Goal: Find specific page/section: Find specific page/section

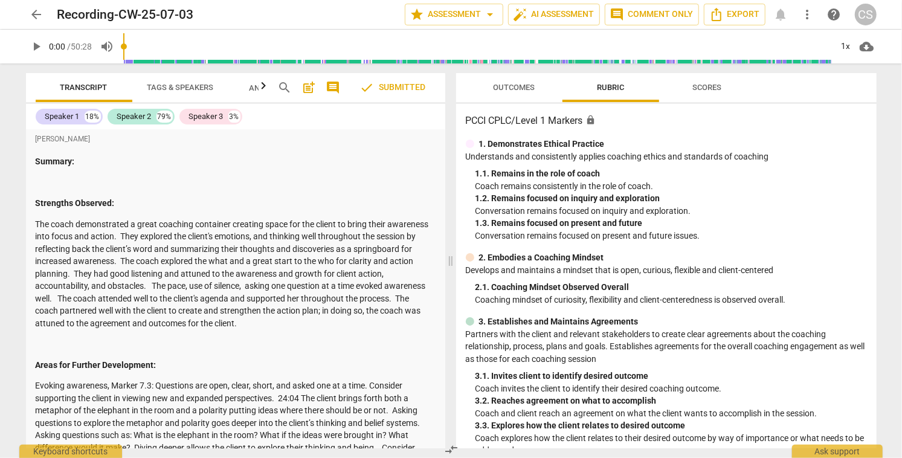
scroll to position [227, 0]
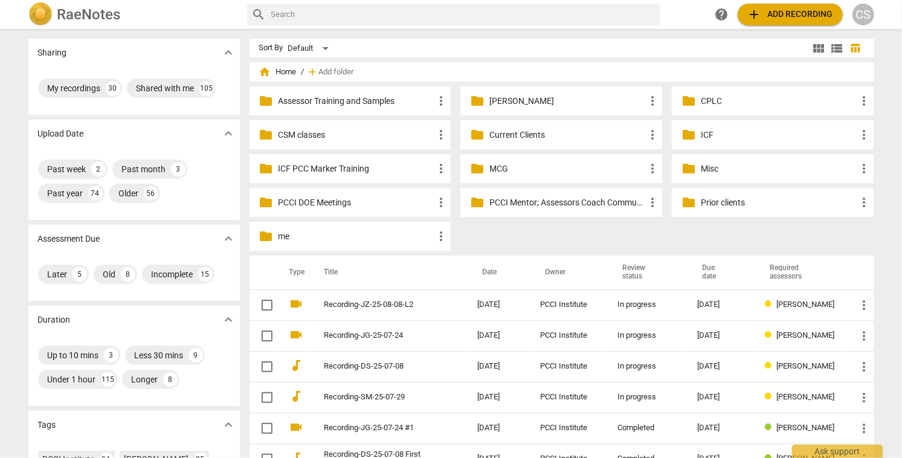
click at [490, 131] on p "Current Clients" at bounding box center [567, 135] width 156 height 13
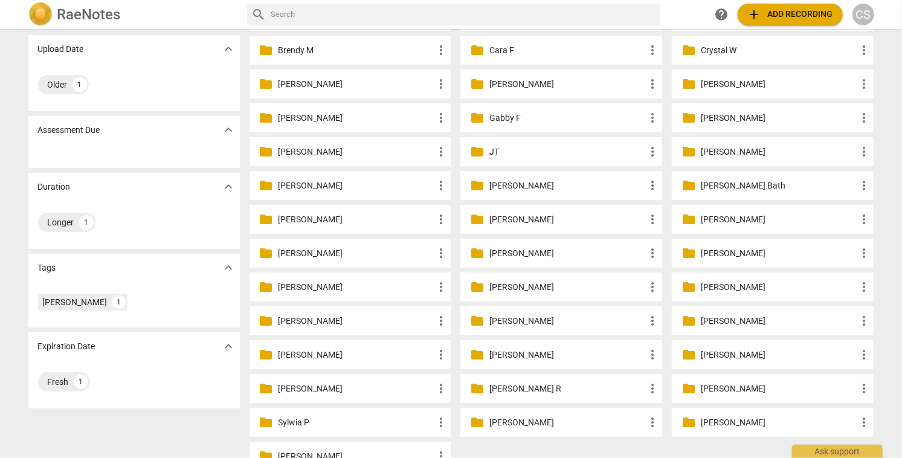
scroll to position [86, 0]
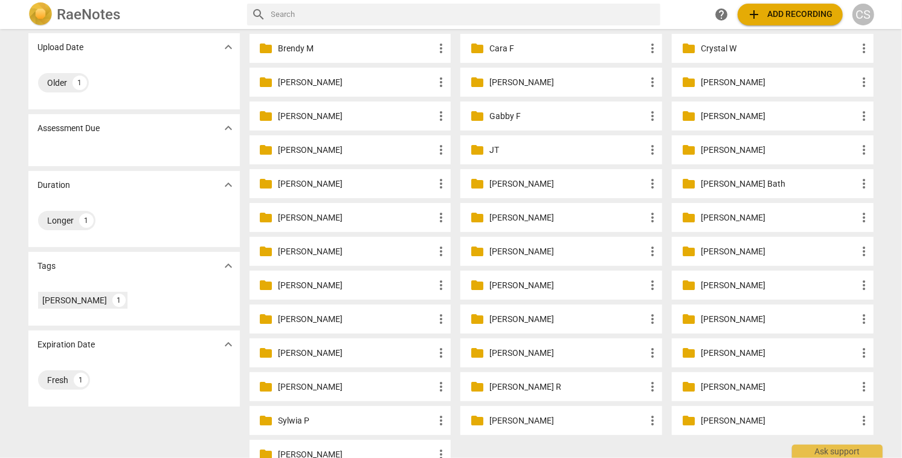
click at [500, 318] on p "Rachel Kolstead" at bounding box center [567, 319] width 156 height 13
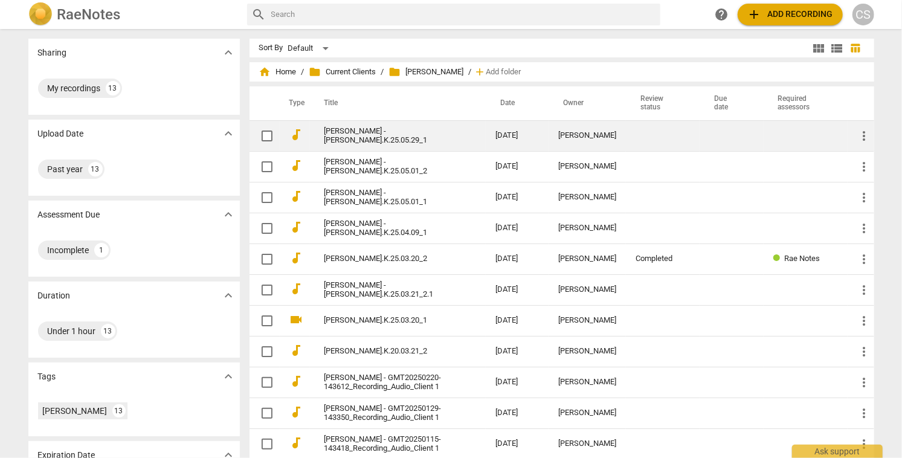
click at [435, 136] on link "Rachel Kolstad - Rachel.K.25.05.29_1" at bounding box center [387, 136] width 127 height 18
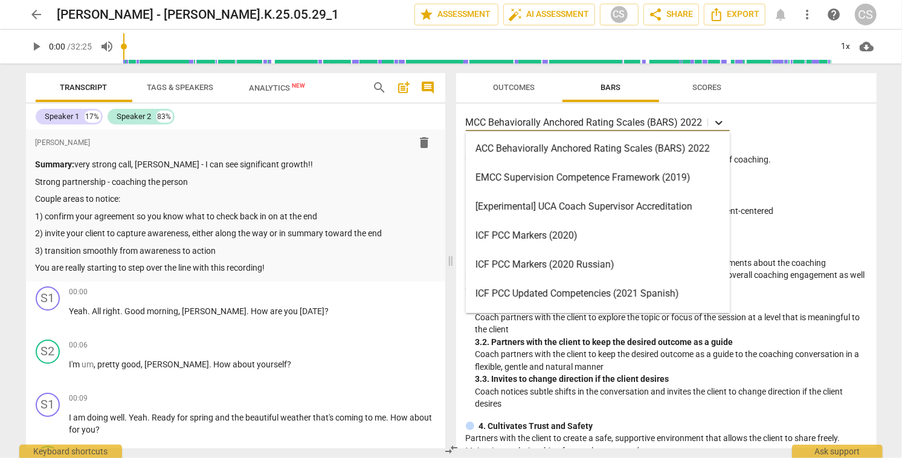
click at [715, 121] on icon at bounding box center [718, 123] width 7 height 4
click at [575, 233] on div "ICF PCC Markers (2020)" at bounding box center [598, 235] width 264 height 29
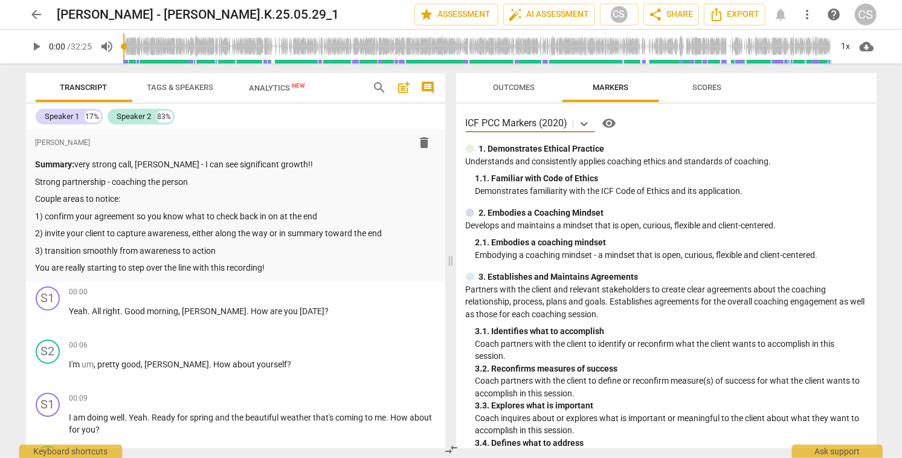
click at [710, 89] on span "Scores" at bounding box center [707, 87] width 29 height 9
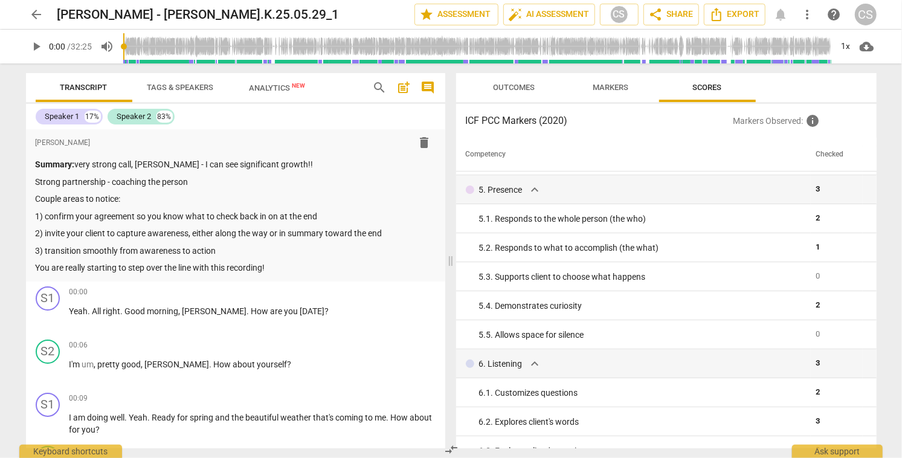
scroll to position [403, 0]
click at [527, 87] on span "Outcomes" at bounding box center [514, 87] width 42 height 9
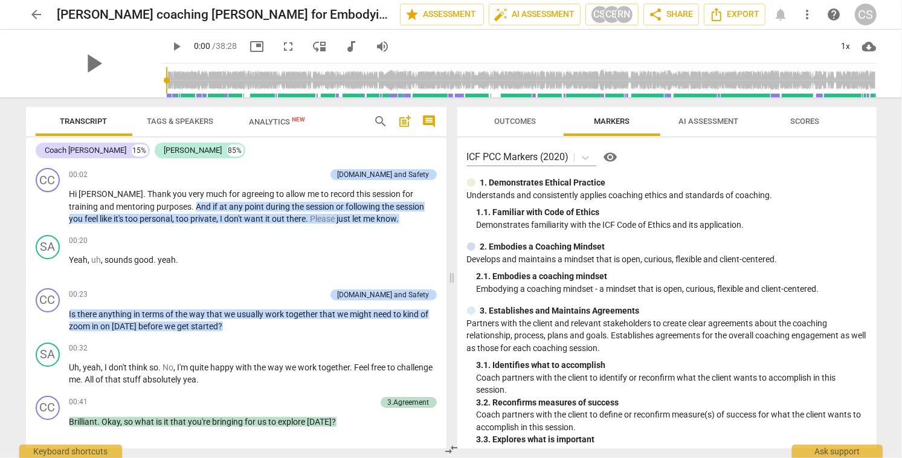
click at [708, 121] on span "AI Assessment" at bounding box center [708, 121] width 60 height 9
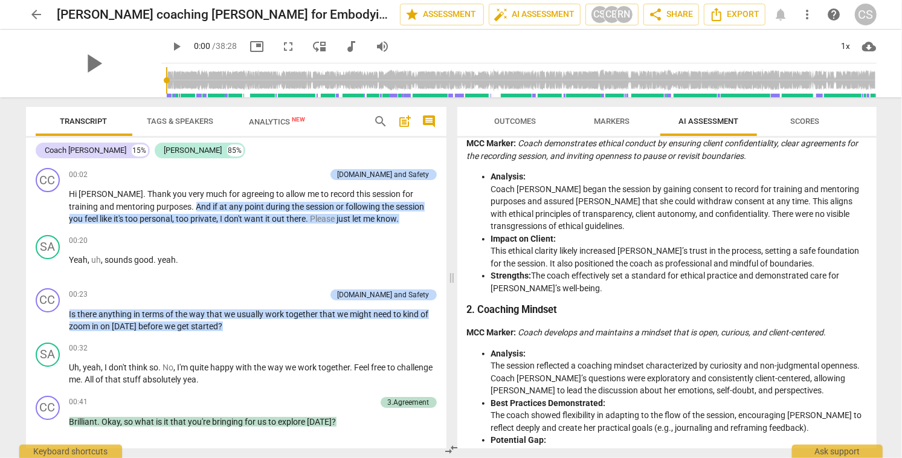
scroll to position [205, 0]
